Goal: Consume media (video, audio): Consume media (video, audio)

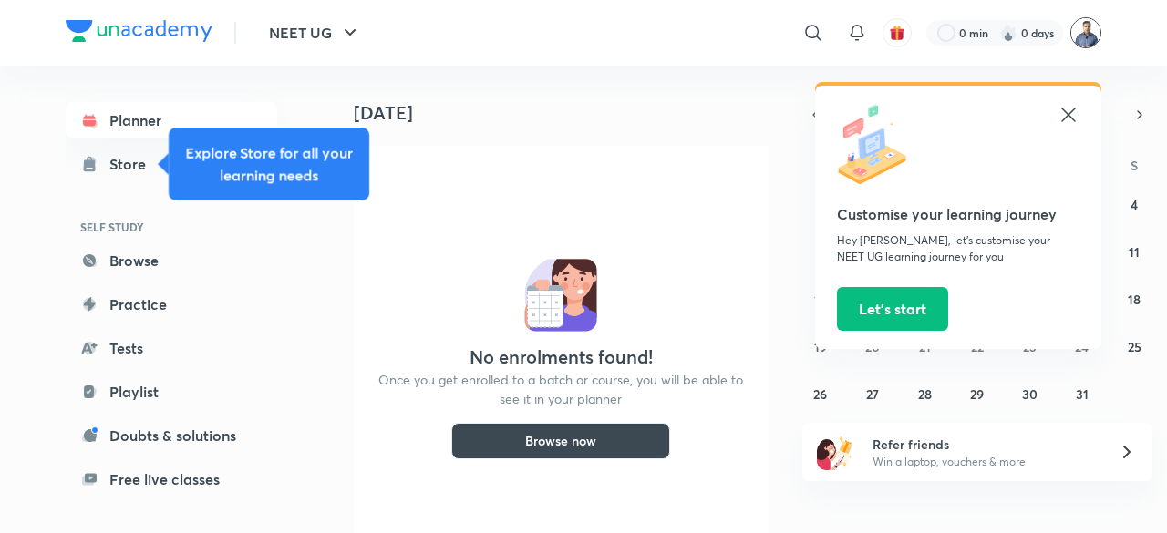
click at [1077, 40] on img at bounding box center [1085, 32] width 31 height 31
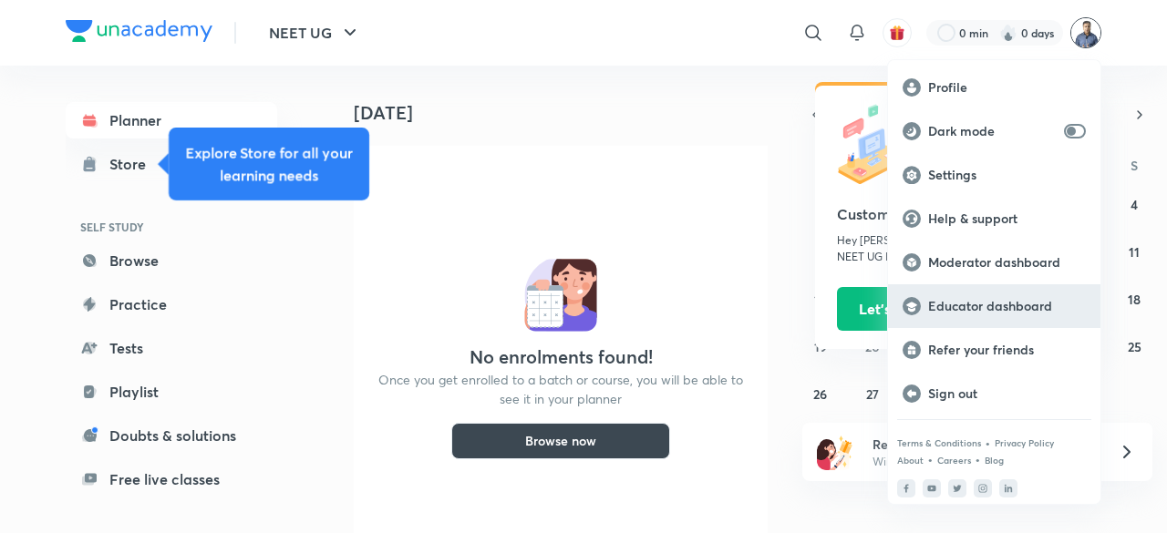
click at [961, 308] on p "Educator dashboard" at bounding box center [1007, 306] width 158 height 16
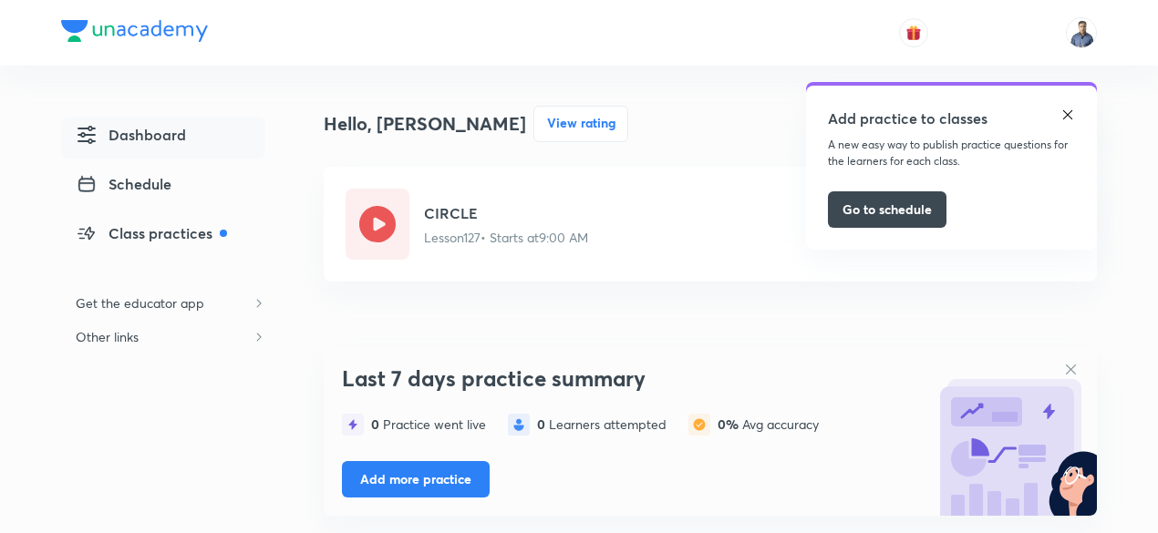
click at [1069, 112] on img at bounding box center [1067, 115] width 15 height 15
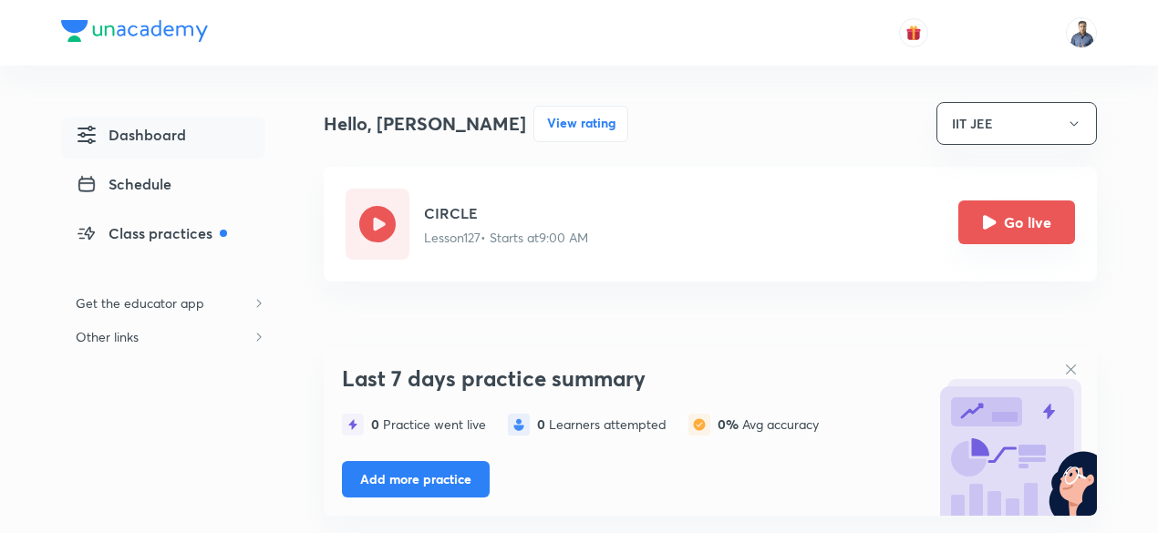
click at [1026, 220] on button "Go live" at bounding box center [1016, 223] width 117 height 44
